Goal: Transaction & Acquisition: Register for event/course

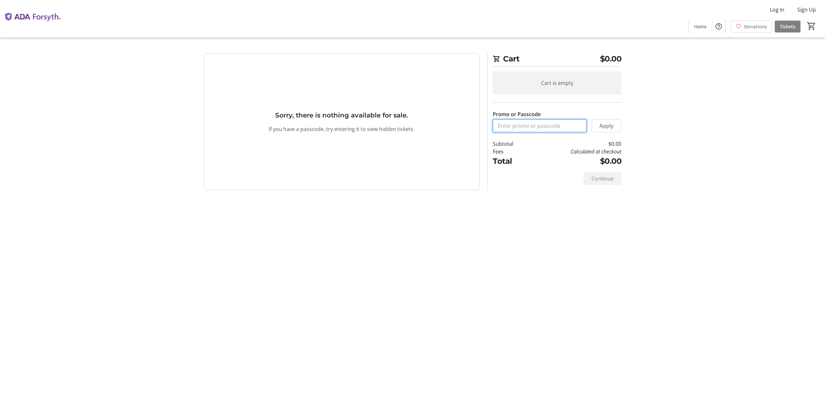
click at [515, 128] on input "Promo or Passcode" at bounding box center [539, 125] width 94 height 13
type input "P"
click at [509, 125] on input "OREALHEALTH2025" at bounding box center [539, 125] width 94 height 13
type input "ORALHEALTH2025"
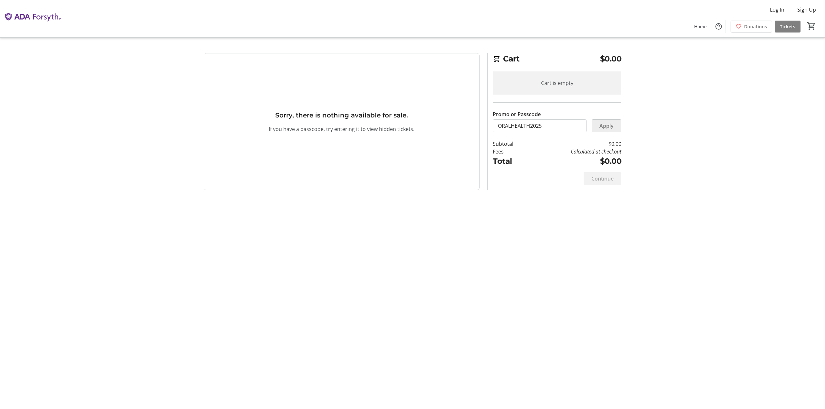
click at [616, 125] on span at bounding box center [606, 125] width 29 height 15
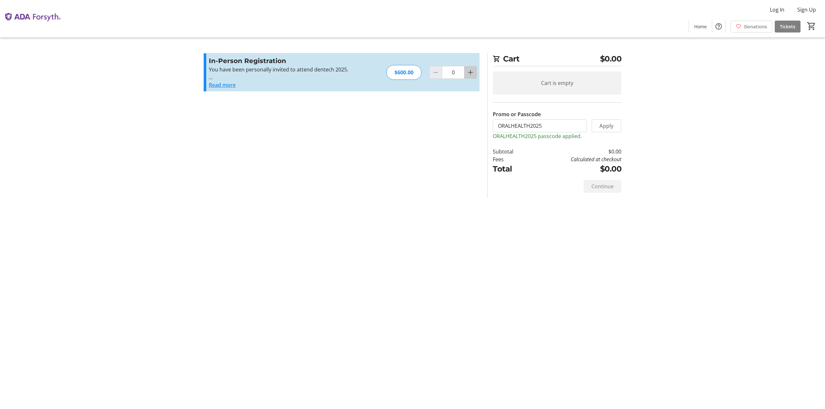
click at [471, 70] on mat-icon "Increment by one" at bounding box center [470, 73] width 8 height 8
type input "1"
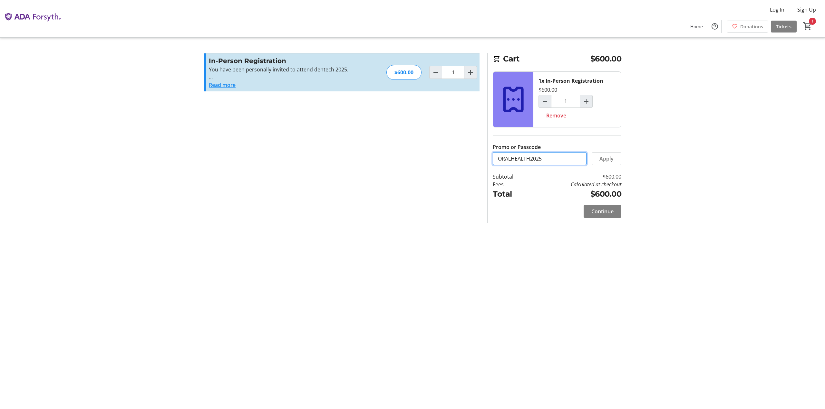
click at [549, 160] on input "ORALHEALTH2025" at bounding box center [539, 158] width 94 height 13
drag, startPoint x: 549, startPoint y: 159, endPoint x: 495, endPoint y: 159, distance: 53.1
click at [495, 159] on input "ORALHEALTH2025" at bounding box center [539, 158] width 94 height 13
type input "VIP25-1910"
click at [608, 160] on span "Apply" at bounding box center [606, 159] width 14 height 8
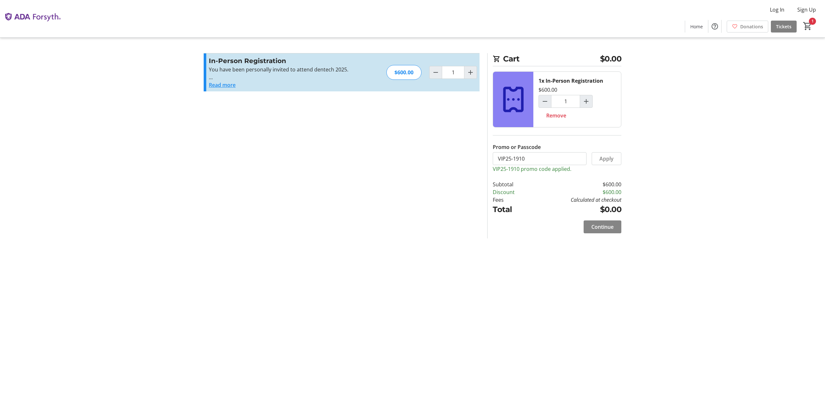
click at [604, 227] on span "Continue" at bounding box center [602, 227] width 22 height 8
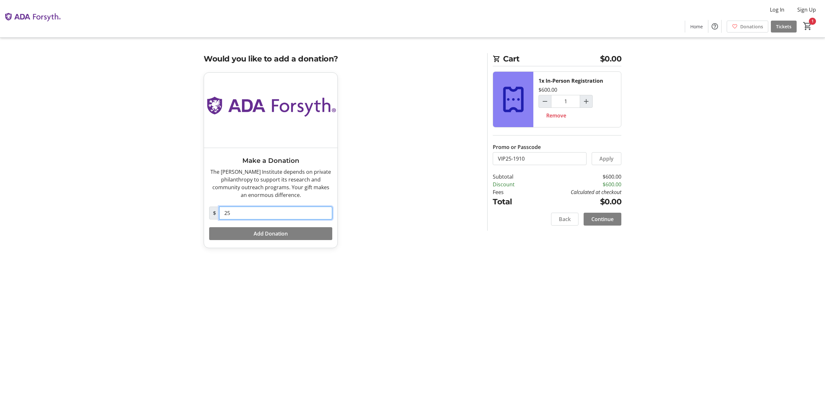
drag, startPoint x: 237, startPoint y: 212, endPoint x: 213, endPoint y: 209, distance: 24.3
click at [213, 209] on div "$ 25" at bounding box center [270, 213] width 123 height 13
type input "0"
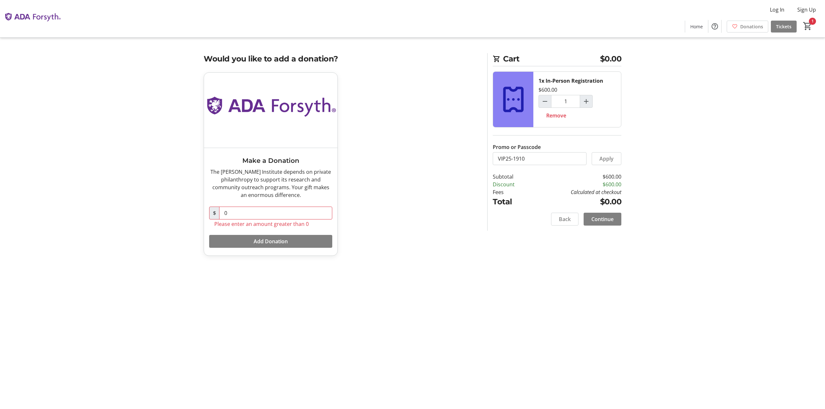
click at [354, 280] on div "Cart $0.00 1x In-Person Registration $600.00 1 Remove Promo or Passcode Apply S…" at bounding box center [412, 204] width 425 height 409
click at [610, 220] on span "Continue" at bounding box center [602, 219] width 22 height 8
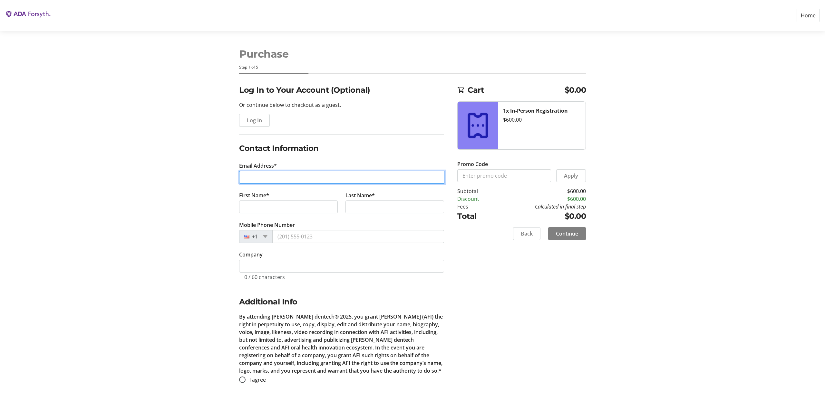
click at [271, 171] on input "Email Address*" at bounding box center [341, 177] width 205 height 13
type input "[PERSON_NAME][EMAIL_ADDRESS][DOMAIN_NAME]"
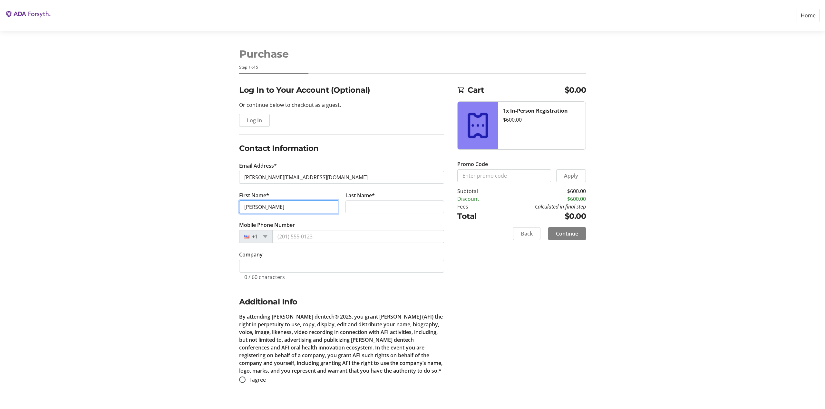
type input "[PERSON_NAME]"
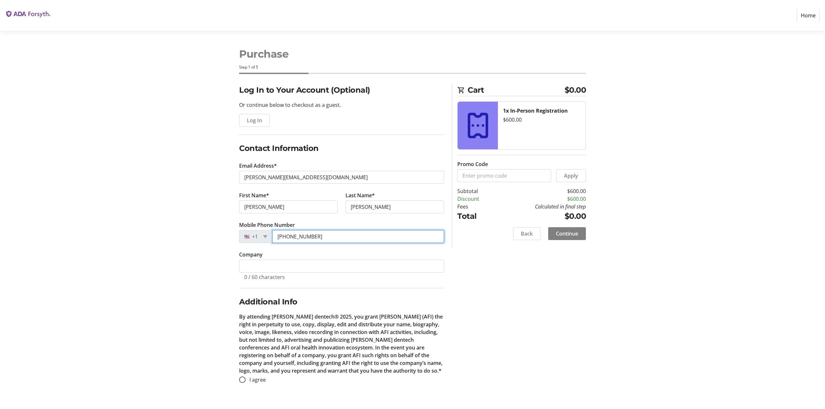
type input "[PHONE_NUMBER]"
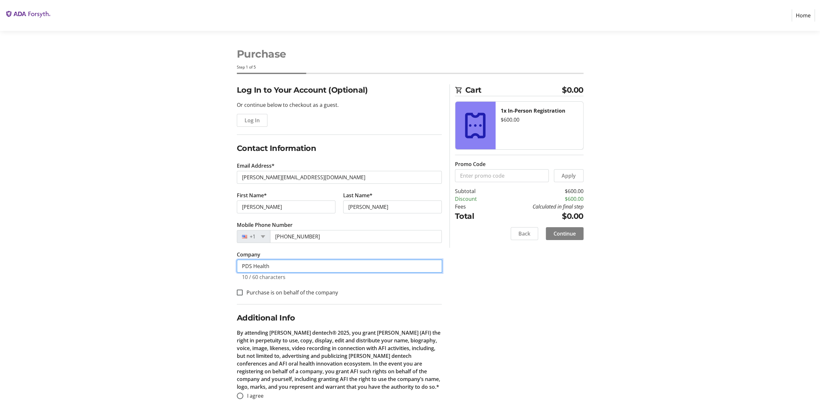
type input "PDS Health"
click at [198, 214] on div "Log In to Your Account (Optional) Or continue below to checkout as a guest. Log…" at bounding box center [409, 249] width 425 height 331
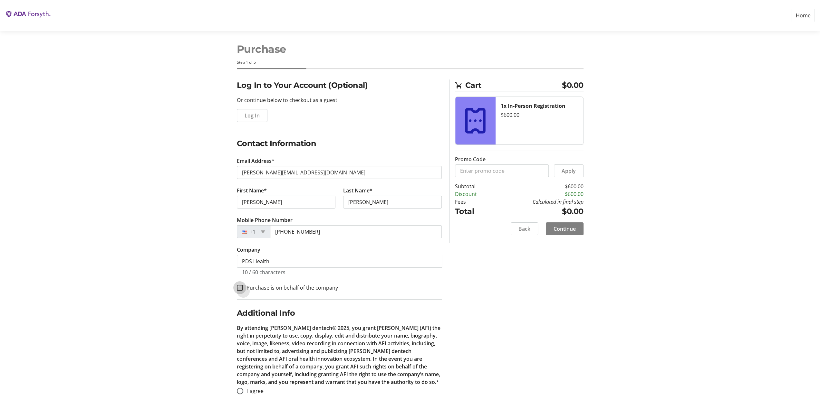
click at [241, 288] on input "Purchase is on behalf of the company" at bounding box center [240, 288] width 6 height 6
checkbox input "true"
click at [240, 388] on input "I agree" at bounding box center [240, 391] width 6 height 6
radio input "true"
click at [554, 227] on span "Continue" at bounding box center [564, 229] width 22 height 8
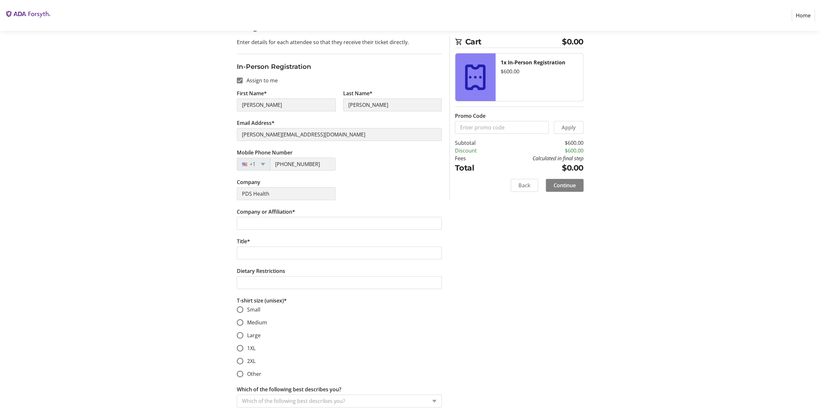
scroll to position [64, 0]
click at [277, 223] on input "Company or Affiliation*" at bounding box center [339, 221] width 205 height 13
type input "PDS Health"
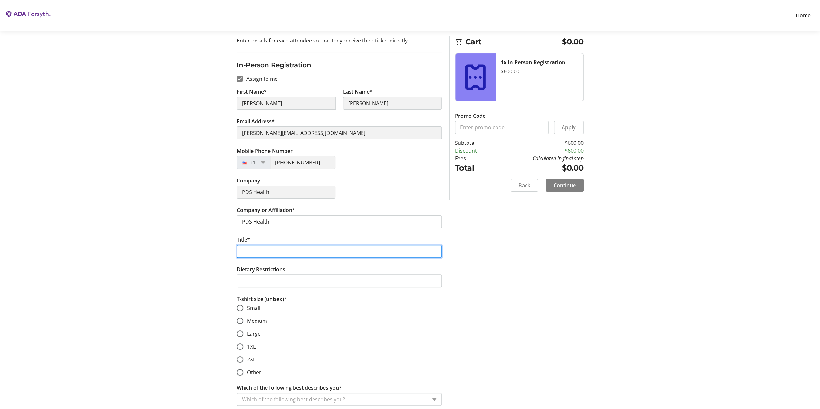
click at [271, 250] on input "Title*" at bounding box center [339, 251] width 205 height 13
type input "Founder & CEO"
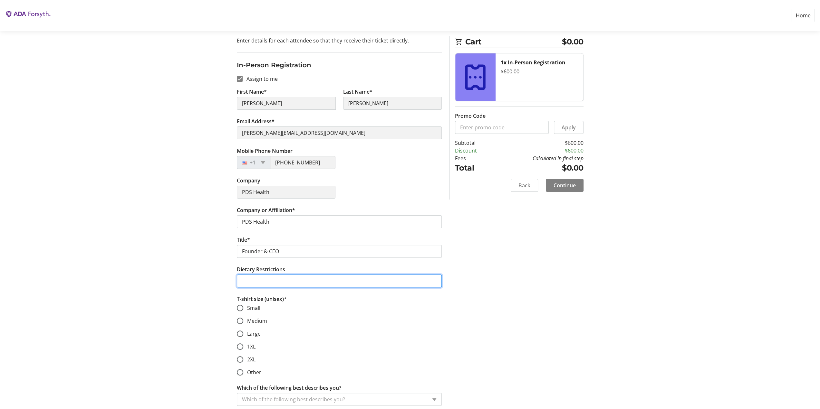
click at [276, 277] on input "Dietary Restrictions" at bounding box center [339, 281] width 205 height 13
type input "Gluten, Soy and Dairy Free"
drag, startPoint x: 240, startPoint y: 321, endPoint x: 251, endPoint y: 332, distance: 15.3
click at [240, 322] on input "Medium" at bounding box center [240, 321] width 6 height 6
radio input "true"
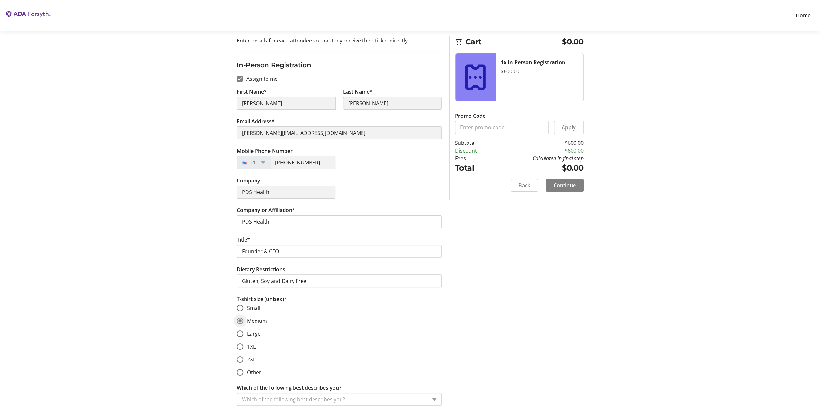
scroll to position [125, 0]
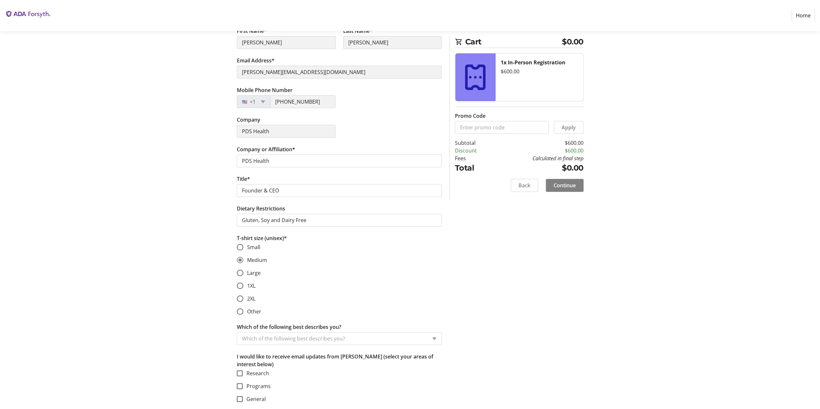
click at [332, 336] on input "Which of the following best describes you?" at bounding box center [334, 339] width 185 height 8
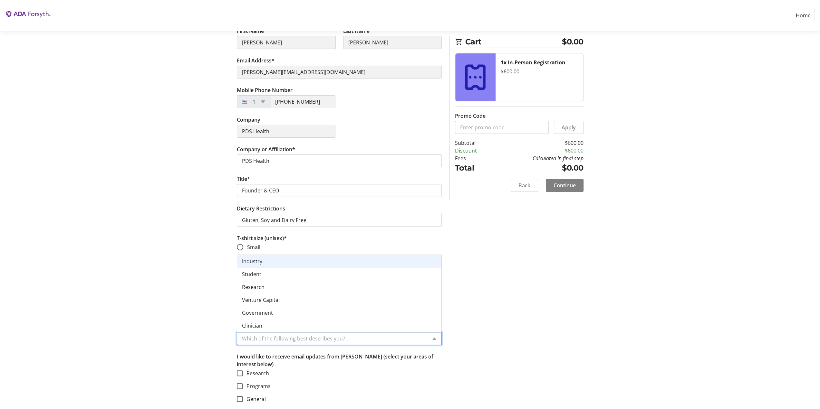
click at [253, 261] on span "Industry" at bounding box center [252, 261] width 20 height 7
click at [381, 370] on mat-checkbox "Research" at bounding box center [339, 374] width 205 height 8
click at [277, 338] on input "Which of the following best describes you?" at bounding box center [329, 339] width 174 height 8
click at [295, 362] on p "I would like to receive email updates from [PERSON_NAME] (select your areas of …" at bounding box center [339, 360] width 205 height 15
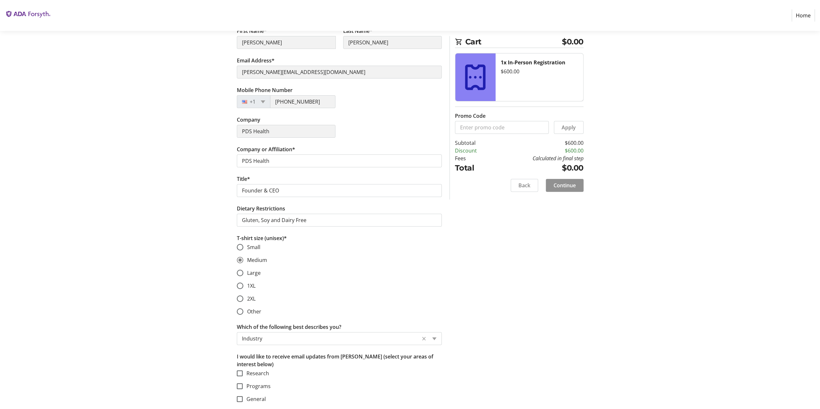
click at [574, 189] on span at bounding box center [565, 185] width 38 height 15
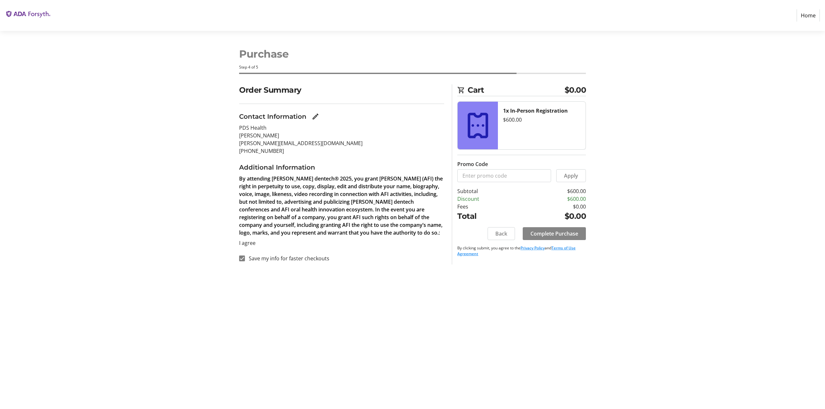
click at [548, 235] on span "Complete Purchase" at bounding box center [554, 234] width 48 height 8
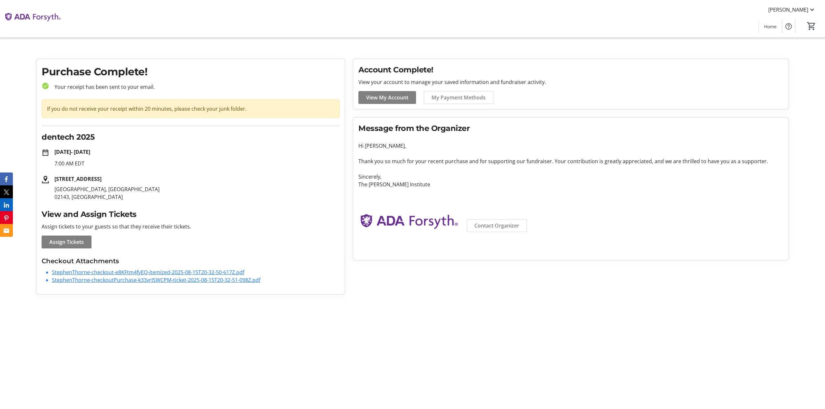
click at [110, 272] on link "StephenThorne-checkout-e8KFtm4fyEQ-itemized-2025-08-15T20-32-50-617Z.pdf" at bounding box center [148, 272] width 192 height 7
click at [182, 281] on link "StephenThorne-checkoutPurchase-k33vrJSWCPM-ticket-2025-08-15T20-32-51-098Z.pdf" at bounding box center [156, 280] width 208 height 7
